Goal: Browse casually

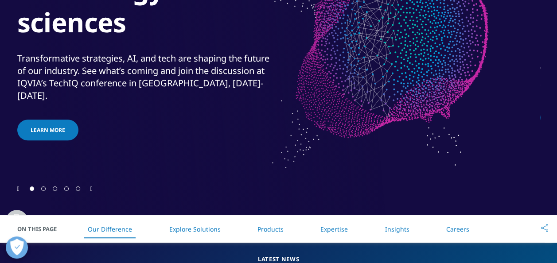
scroll to position [171, 0]
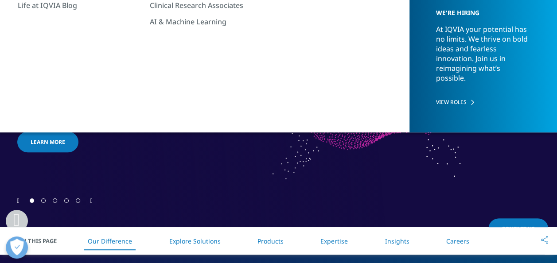
click at [88, 95] on div "Transformative strategies, AI, and tech are shaping the future of our industry.…" at bounding box center [146, 89] width 259 height 50
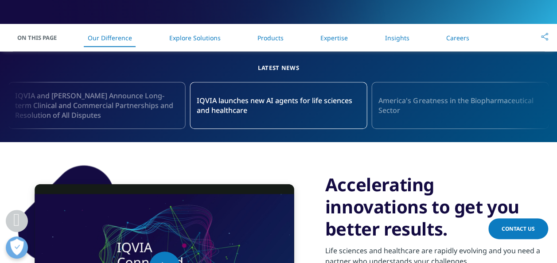
scroll to position [371, 0]
